Goal: Task Accomplishment & Management: Manage account settings

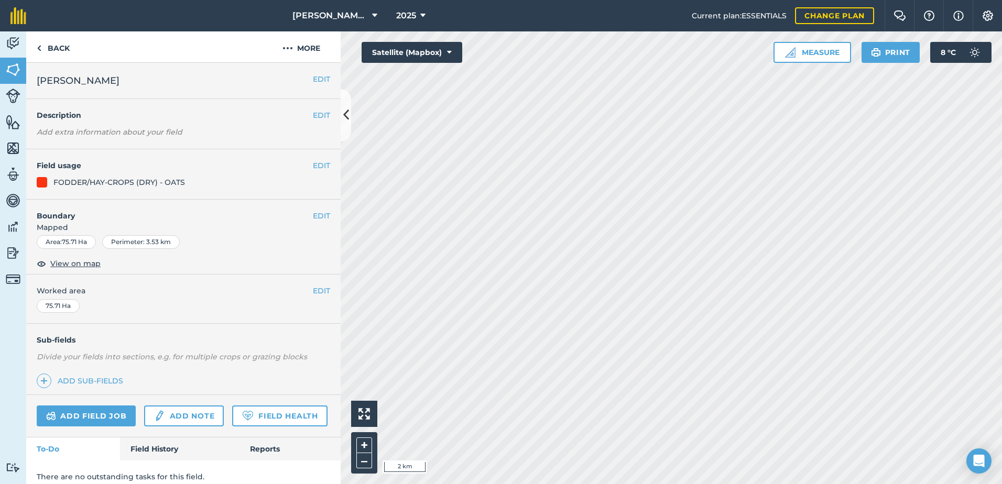
click at [269, 408] on div "Activity Fields Livestock Features Maps Team Vehicles Data Reporting Billing Tu…" at bounding box center [501, 257] width 1002 height 453
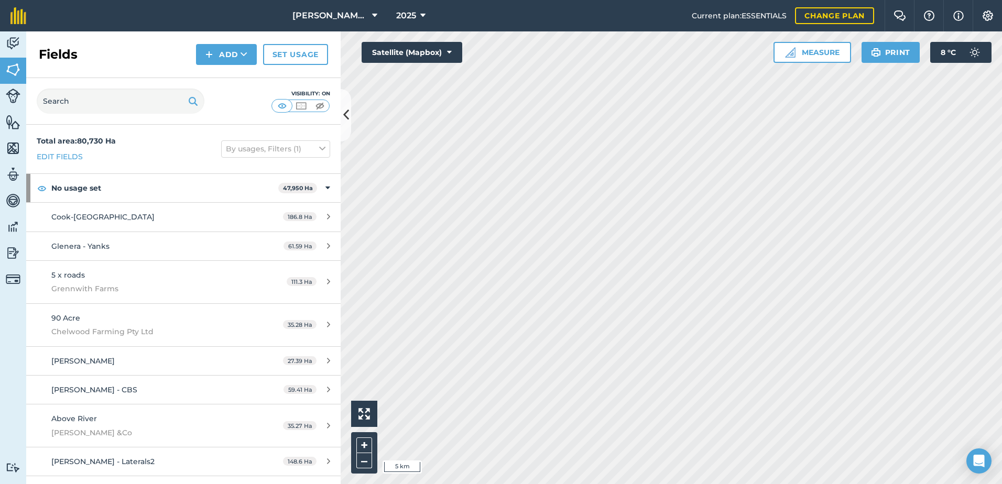
click at [288, 176] on div "Activity Fields Livestock Features Maps Team Vehicles Data Reporting Billing Tu…" at bounding box center [501, 257] width 1002 height 453
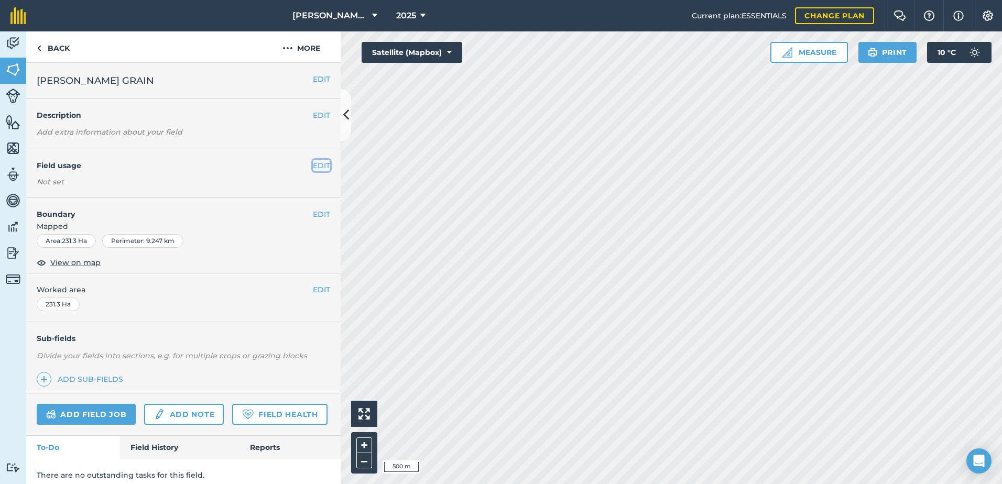
click at [313, 166] on button "EDIT" at bounding box center [321, 166] width 17 height 12
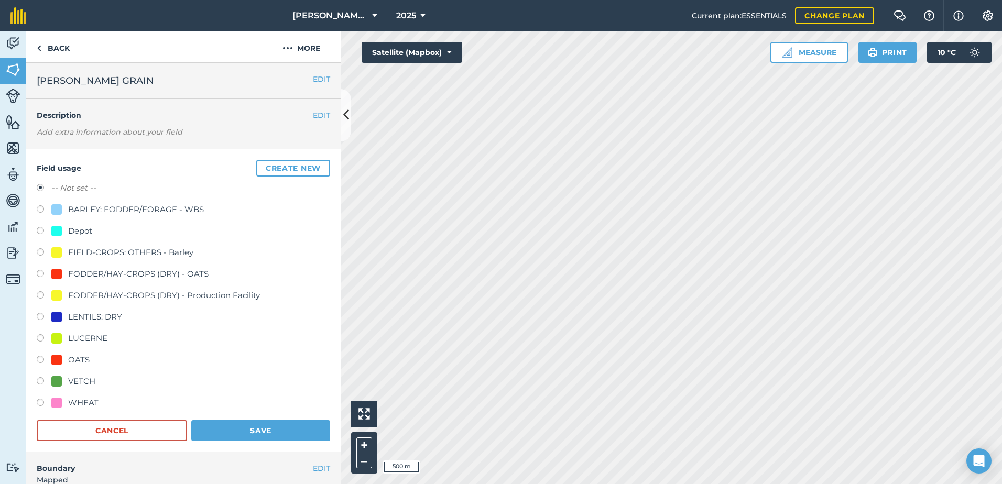
click at [40, 275] on label at bounding box center [44, 275] width 15 height 10
radio input "true"
radio input "false"
click at [280, 430] on button "Save" at bounding box center [260, 430] width 139 height 21
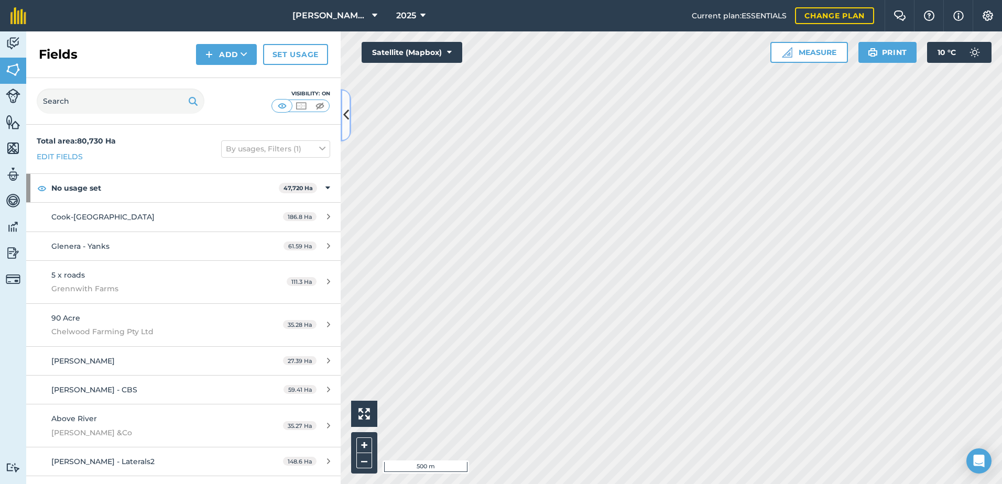
click at [346, 116] on icon at bounding box center [346, 115] width 6 height 18
